Goal: Information Seeking & Learning: Learn about a topic

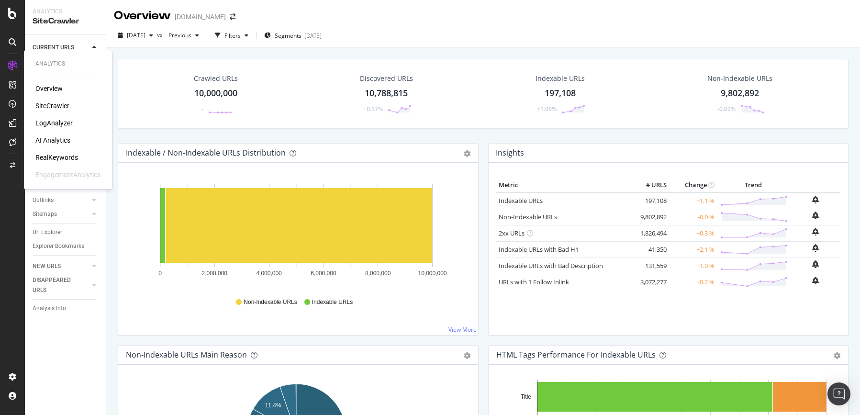
click at [47, 126] on div "LogAnalyzer" at bounding box center [53, 123] width 37 height 10
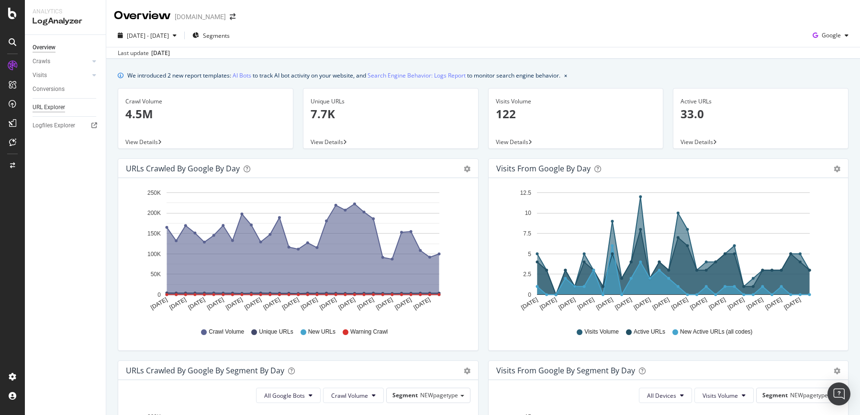
click at [52, 109] on div "URL Explorer" at bounding box center [49, 107] width 33 height 10
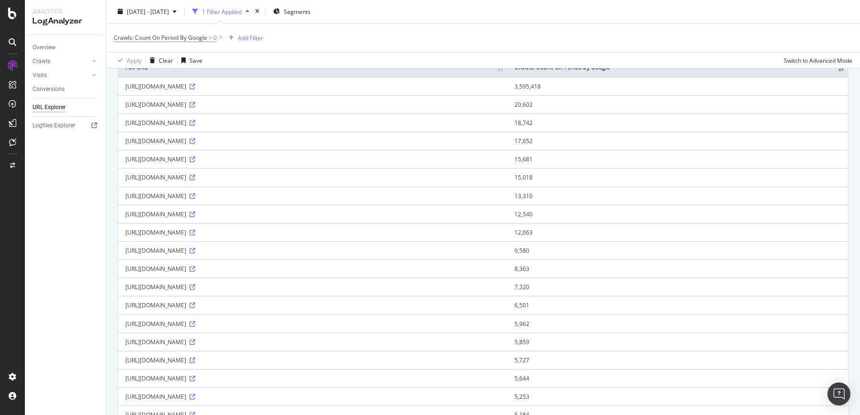
scroll to position [96, 0]
click at [195, 215] on icon at bounding box center [193, 214] width 6 height 6
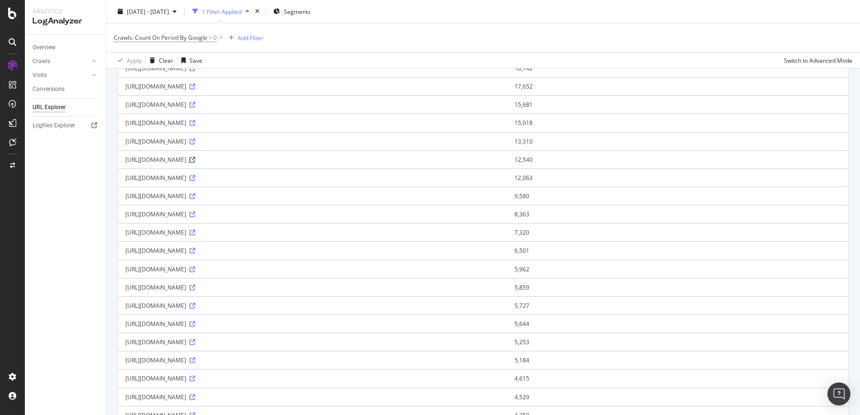
scroll to position [0, 0]
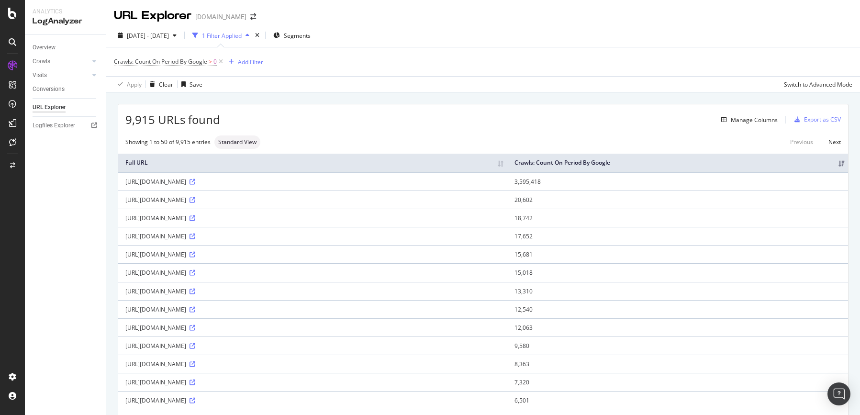
click at [480, 81] on div "Apply Clear Save Switch to Advanced Mode" at bounding box center [483, 84] width 754 height 16
